Goal: Check status: Check status

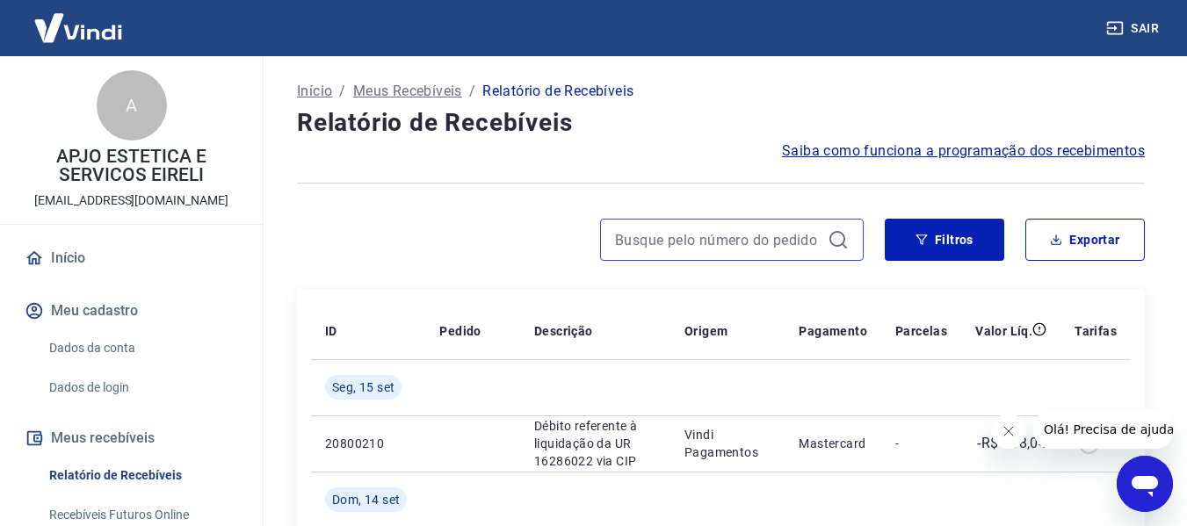
click at [621, 232] on input at bounding box center [718, 240] width 206 height 26
paste input "762502195"
click at [721, 239] on input "762502195" at bounding box center [718, 240] width 206 height 26
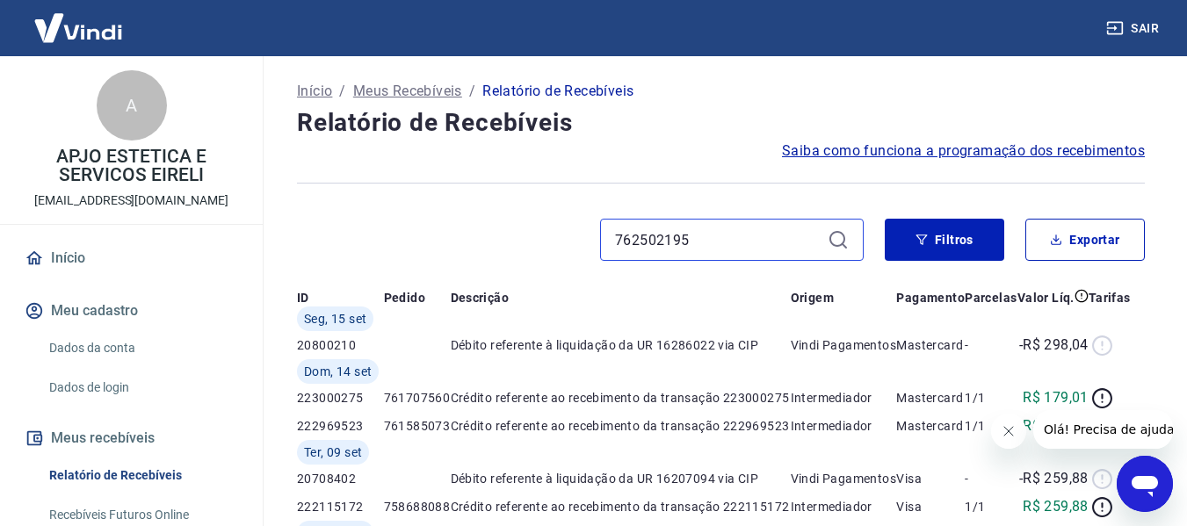
type input "762502195"
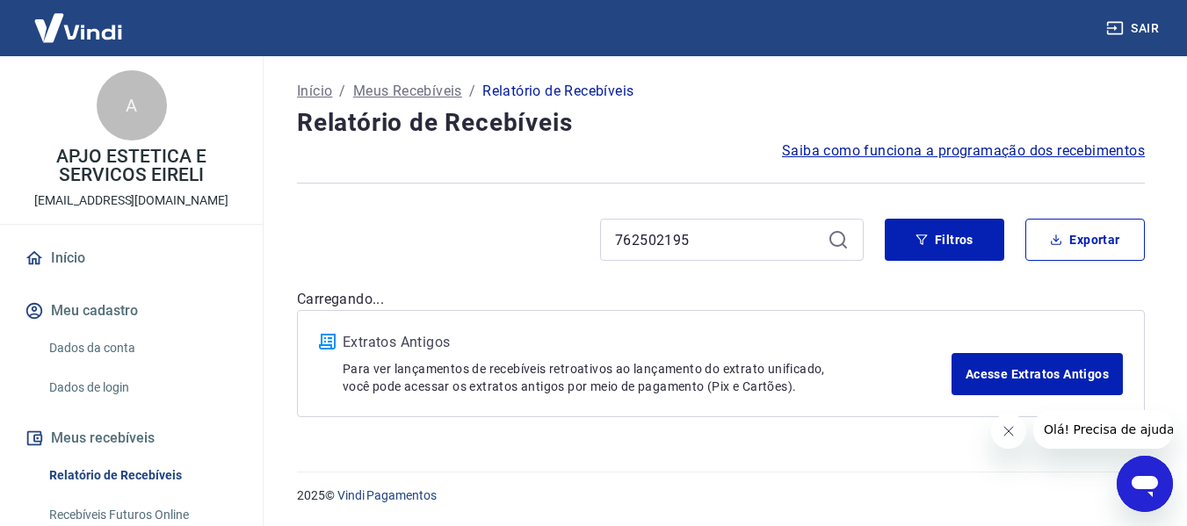
click at [838, 236] on div "762502195" at bounding box center [732, 240] width 264 height 42
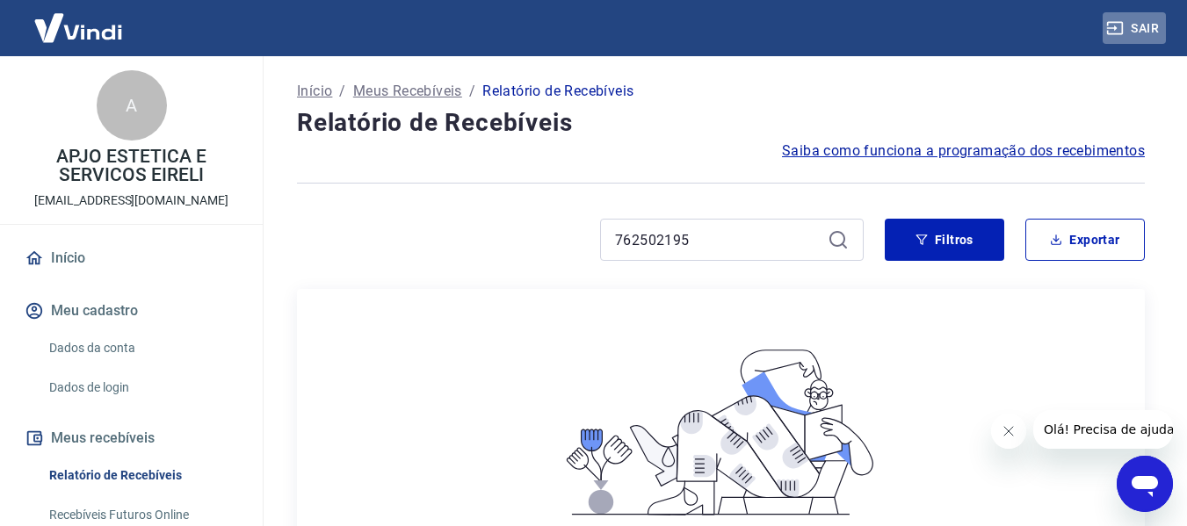
click at [1142, 27] on button "Sair" at bounding box center [1134, 28] width 63 height 33
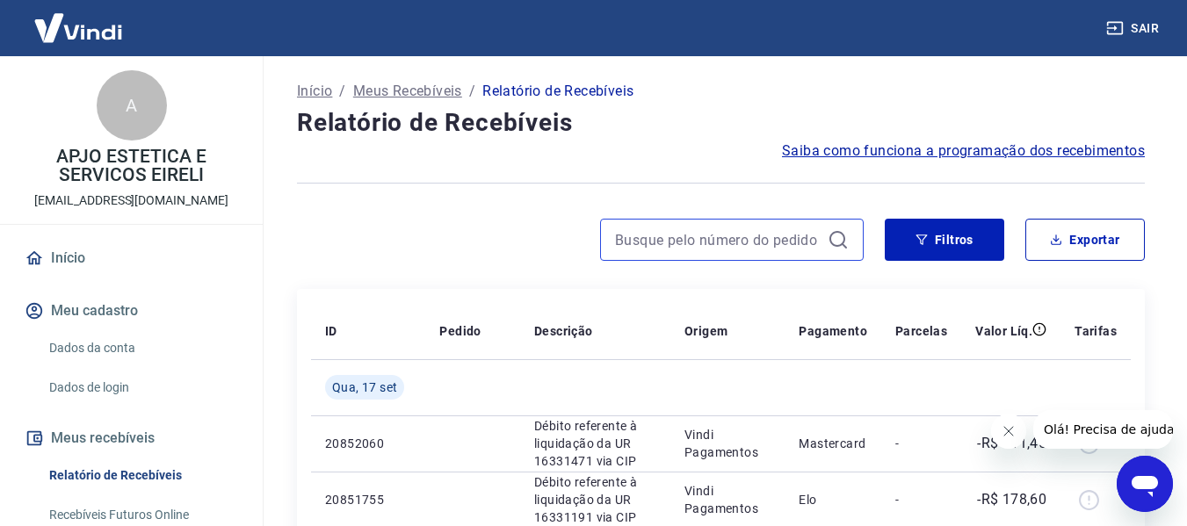
click at [747, 245] on input at bounding box center [718, 240] width 206 height 26
paste input "762502195"
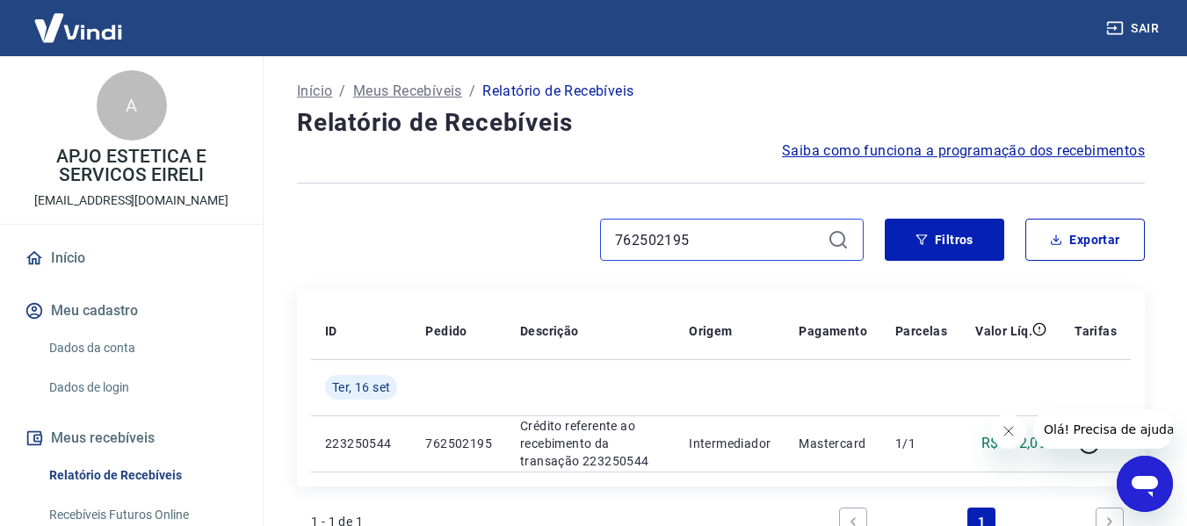
drag, startPoint x: 726, startPoint y: 243, endPoint x: 532, endPoint y: 243, distance: 194.2
click at [533, 243] on div "762502195" at bounding box center [580, 240] width 567 height 42
paste input "849892"
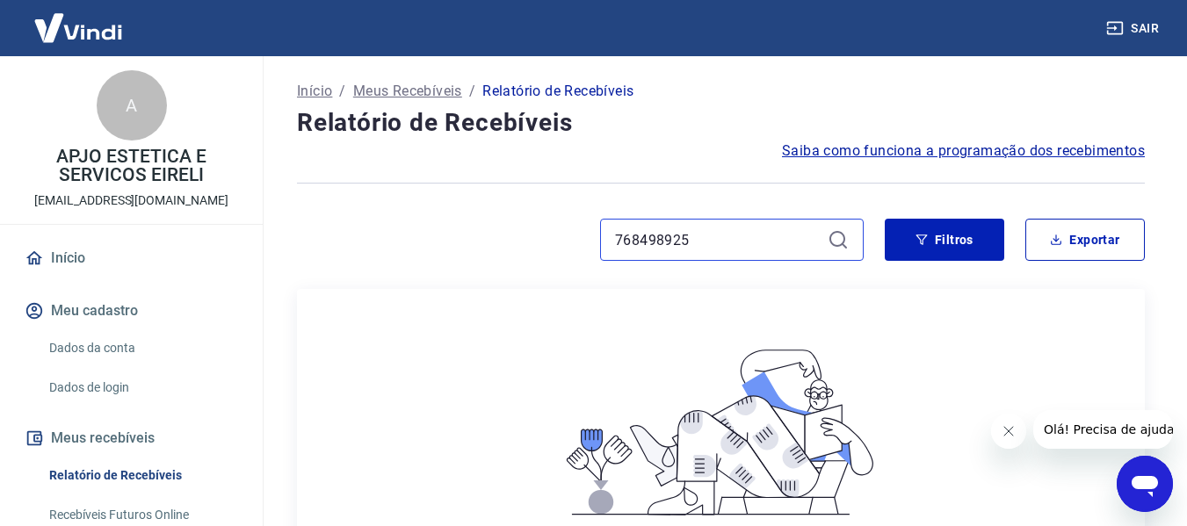
type input "768498925"
